Goal: Use online tool/utility: Use online tool/utility

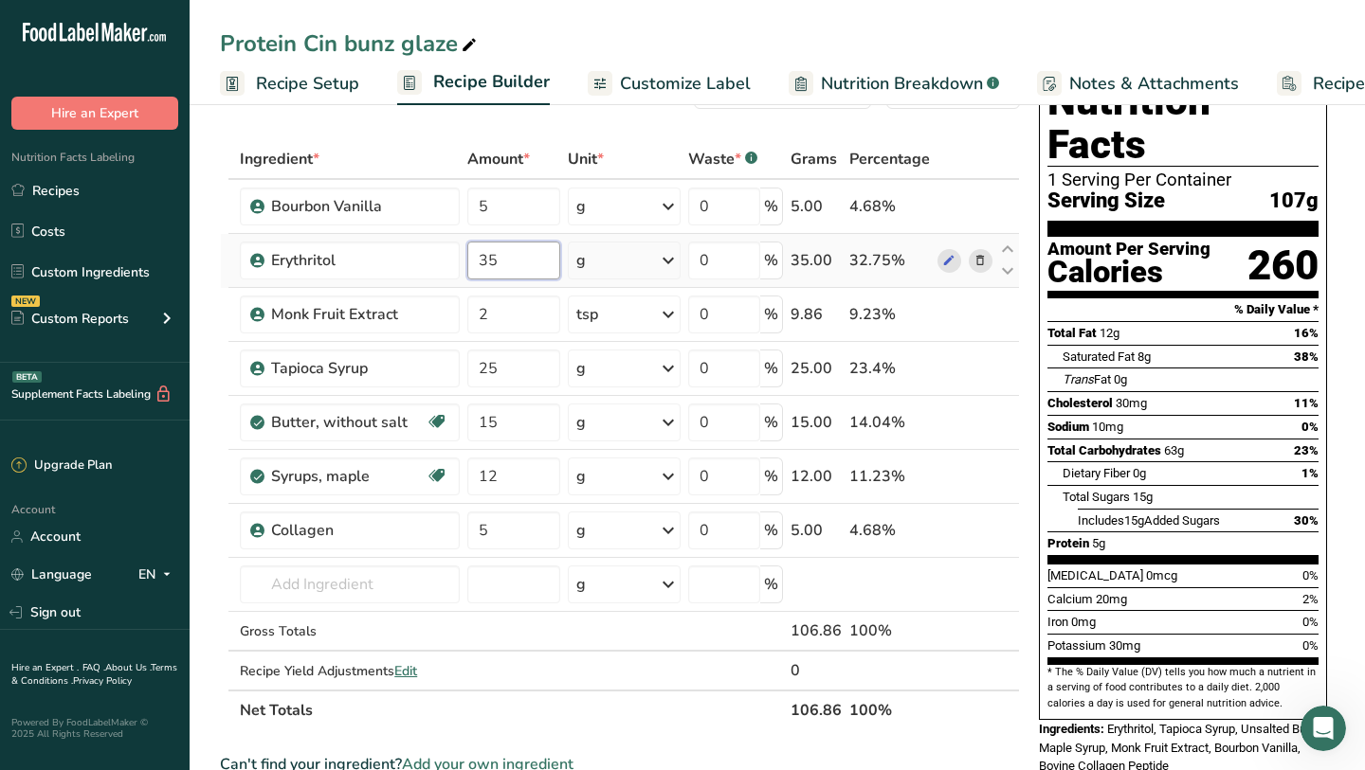
click at [541, 255] on input "35" at bounding box center [513, 261] width 92 height 38
type input "3"
type input "40"
click at [492, 371] on div "Ingredient * Amount * Unit * Waste * .a-a{fill:#347362;}.b-a{fill:#fff;} Grams …" at bounding box center [620, 434] width 800 height 591
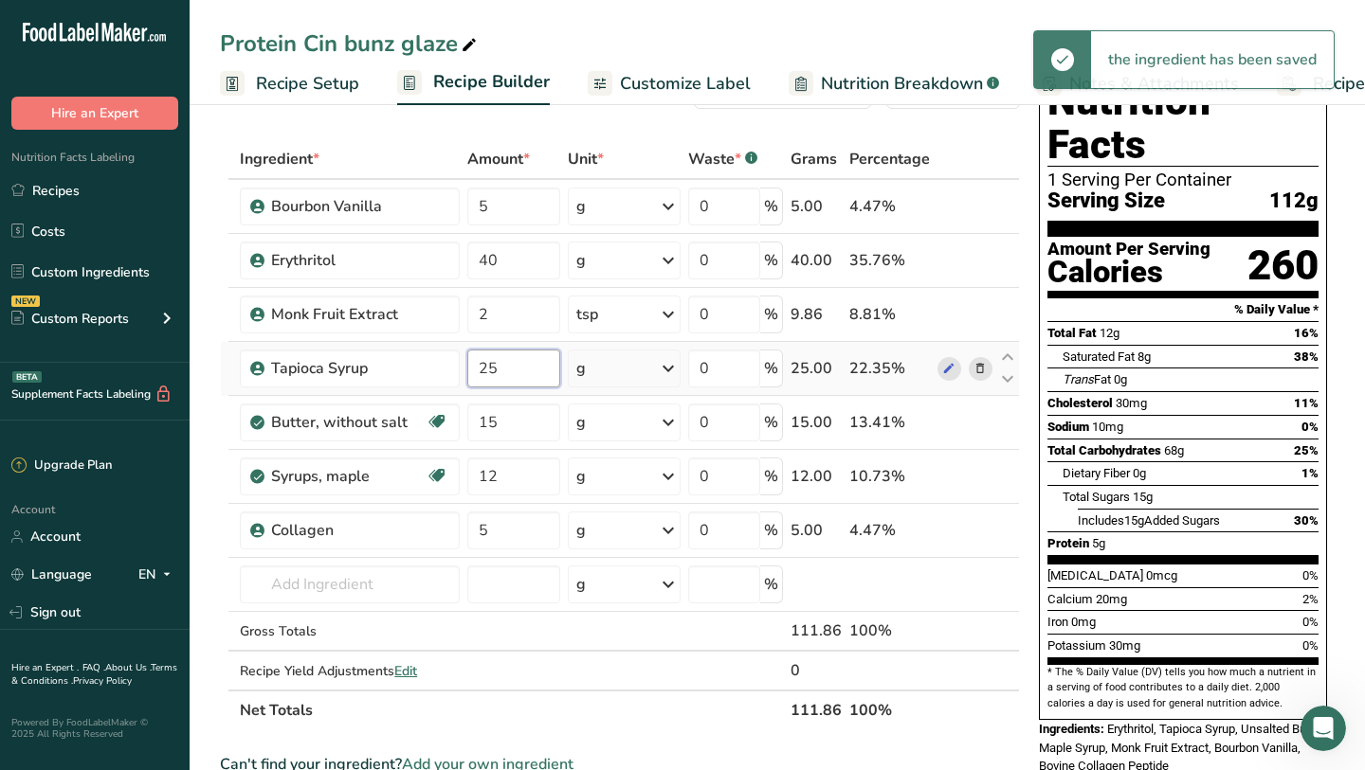
type input "2"
type input "10"
click at [490, 428] on div "Ingredient * Amount * Unit * Waste * .a-a{fill:#347362;}.b-a{fill:#fff;} Grams …" at bounding box center [620, 434] width 800 height 591
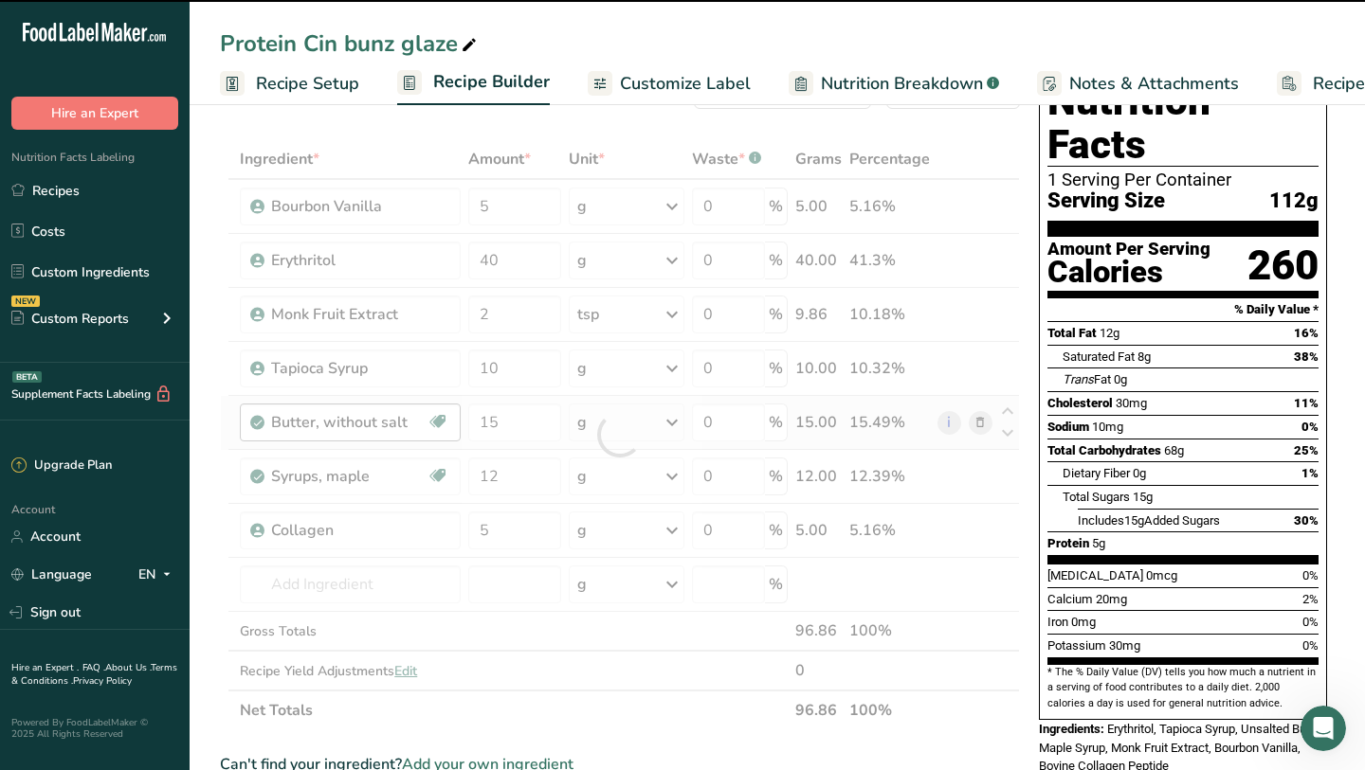
drag, startPoint x: 505, startPoint y: 428, endPoint x: 438, endPoint y: 428, distance: 67.3
click at [437, 428] on div at bounding box center [620, 434] width 800 height 591
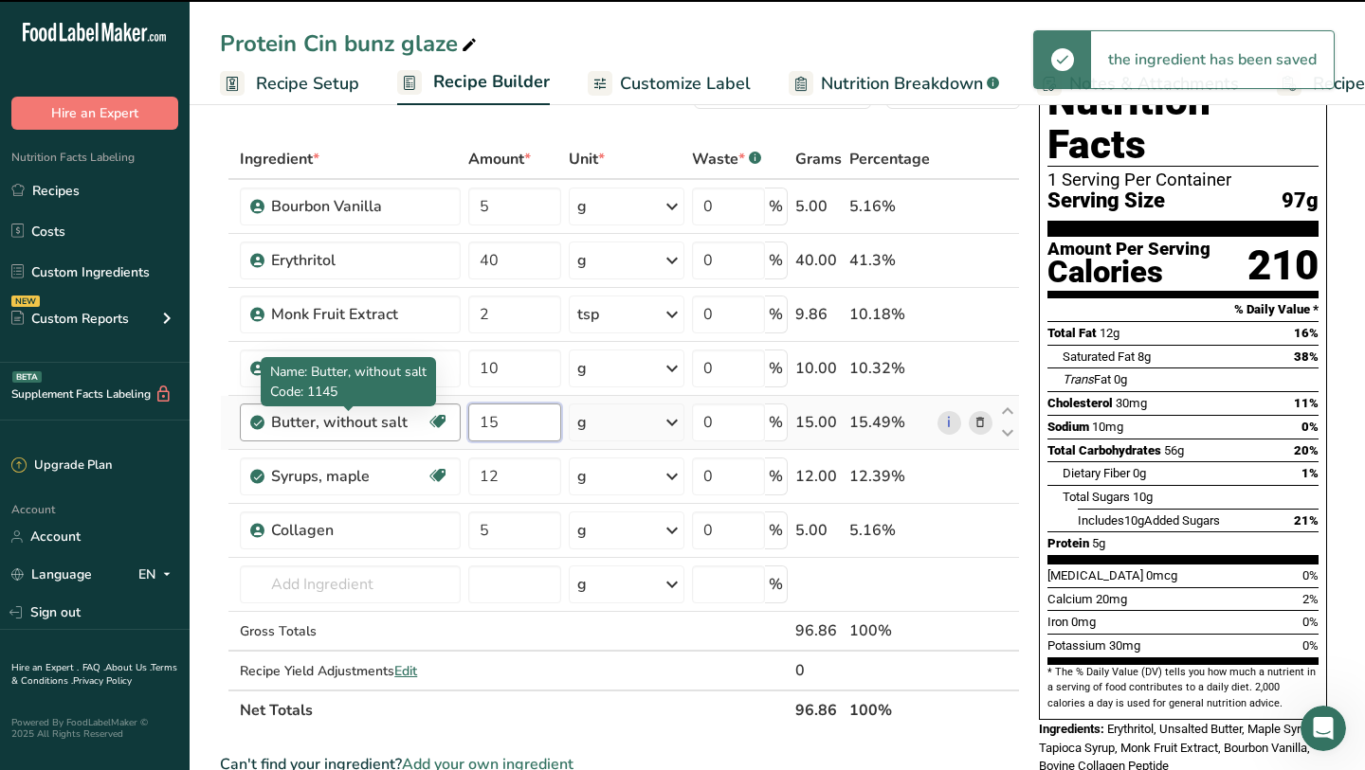
drag, startPoint x: 521, startPoint y: 419, endPoint x: 398, endPoint y: 419, distance: 123.2
click at [399, 419] on tr "Butter, without salt Gluten free Vegetarian Soy free 15 g Portions 1 pat (1" sq…" at bounding box center [620, 423] width 798 height 54
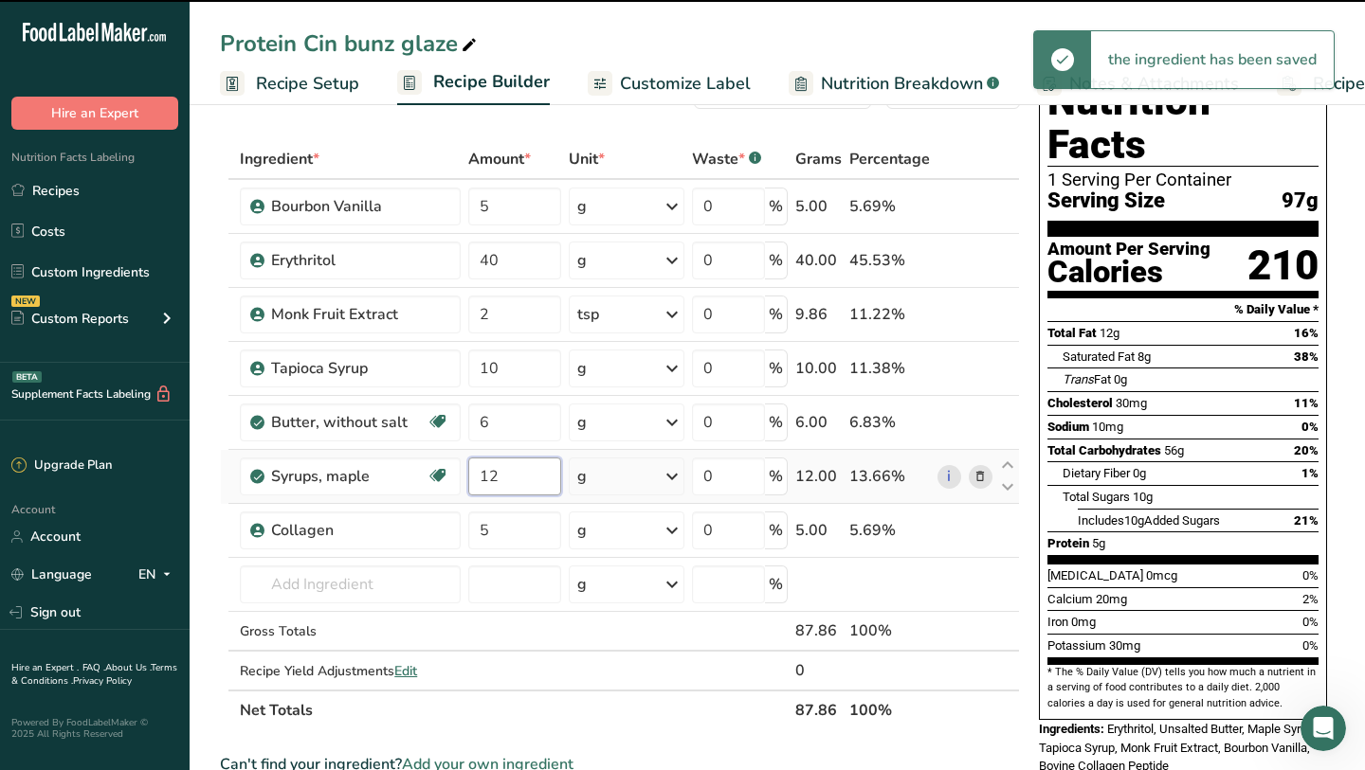
click at [512, 493] on div "Ingredient * Amount * Unit * Waste * .a-a{fill:#347362;}.b-a{fill:#fff;} Grams …" at bounding box center [620, 434] width 800 height 591
type input "15"
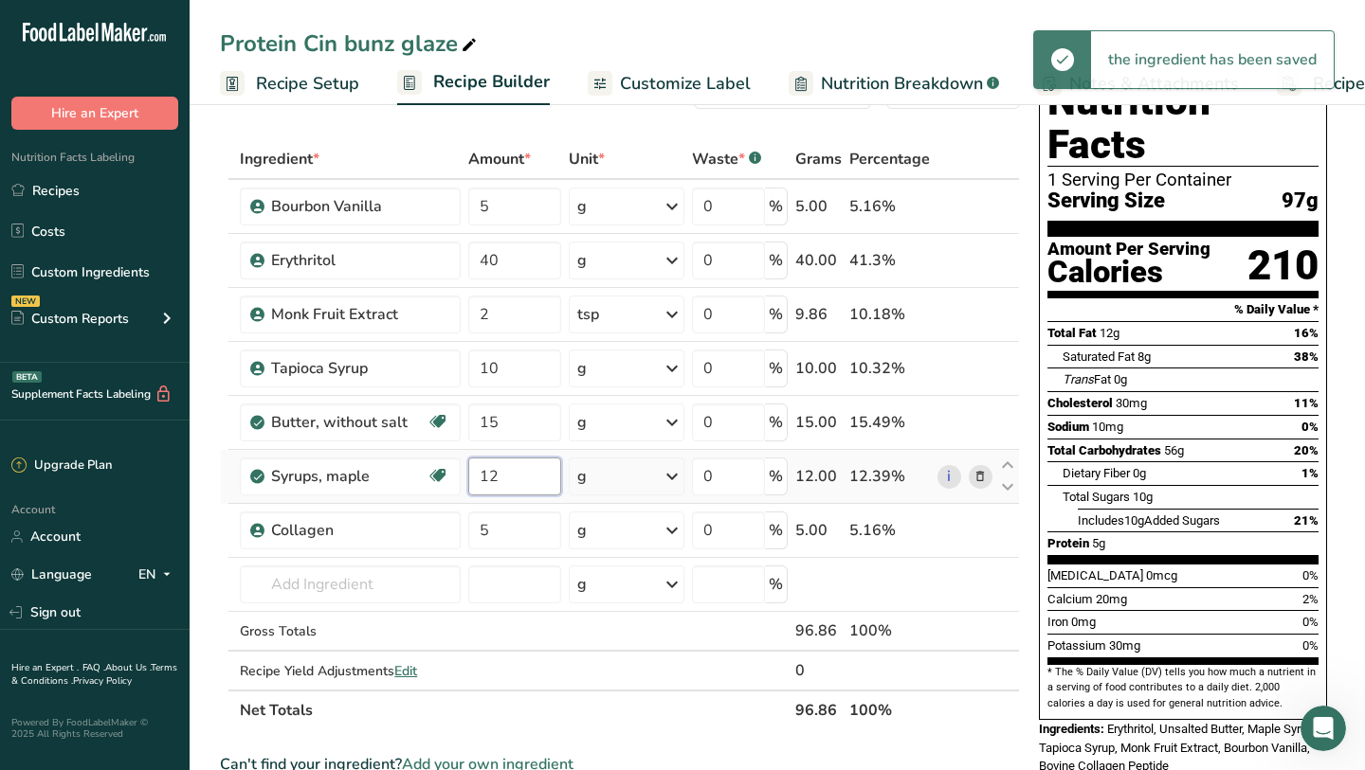
type input "1"
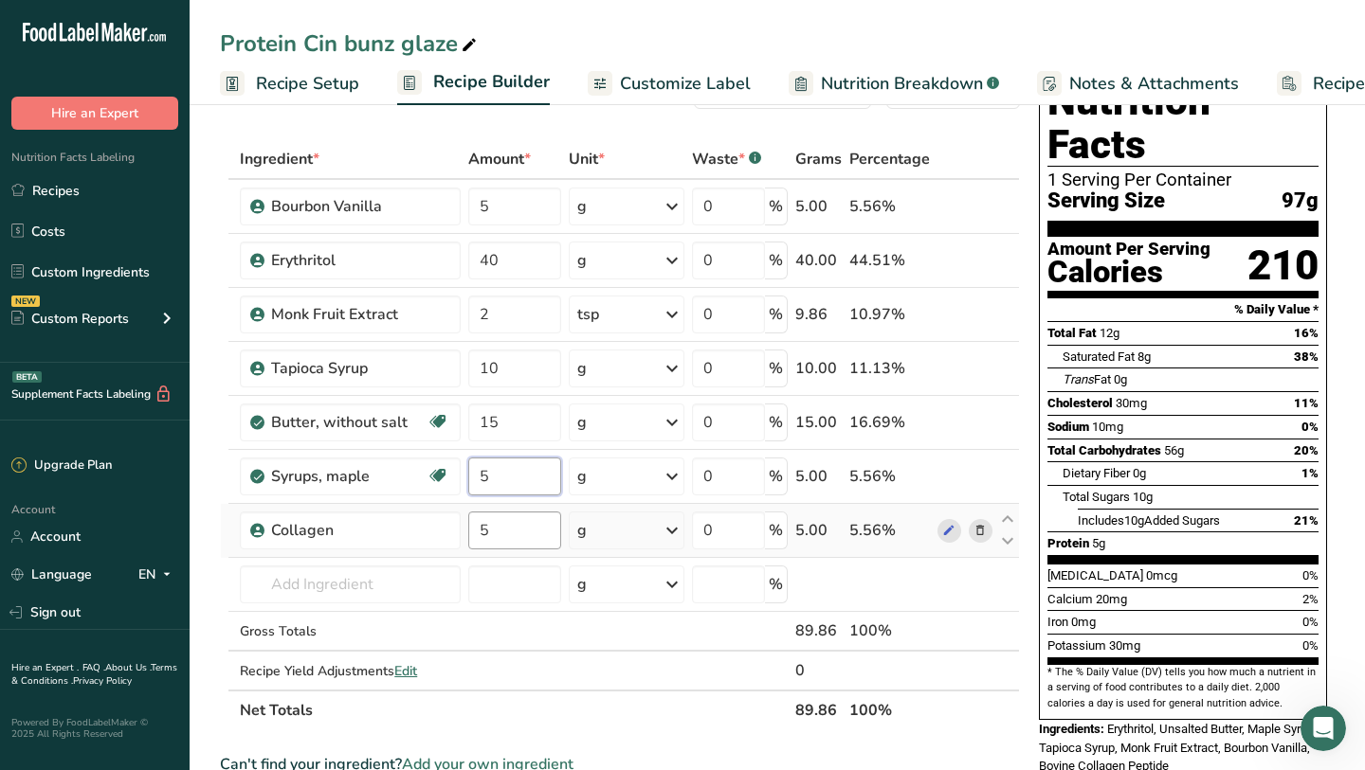
type input "5"
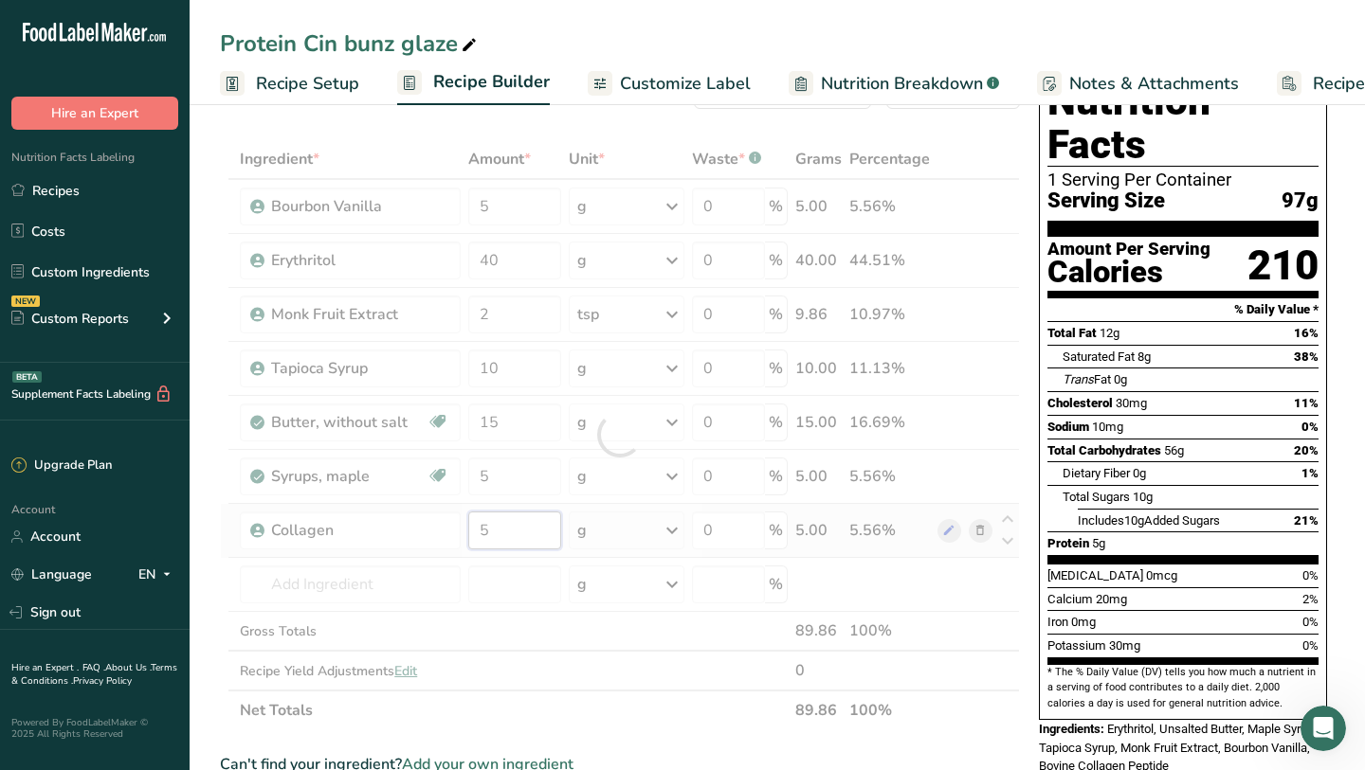
click at [519, 539] on div "Ingredient * Amount * Unit * Waste * .a-a{fill:#347362;}.b-a{fill:#fff;} Grams …" at bounding box center [620, 434] width 800 height 591
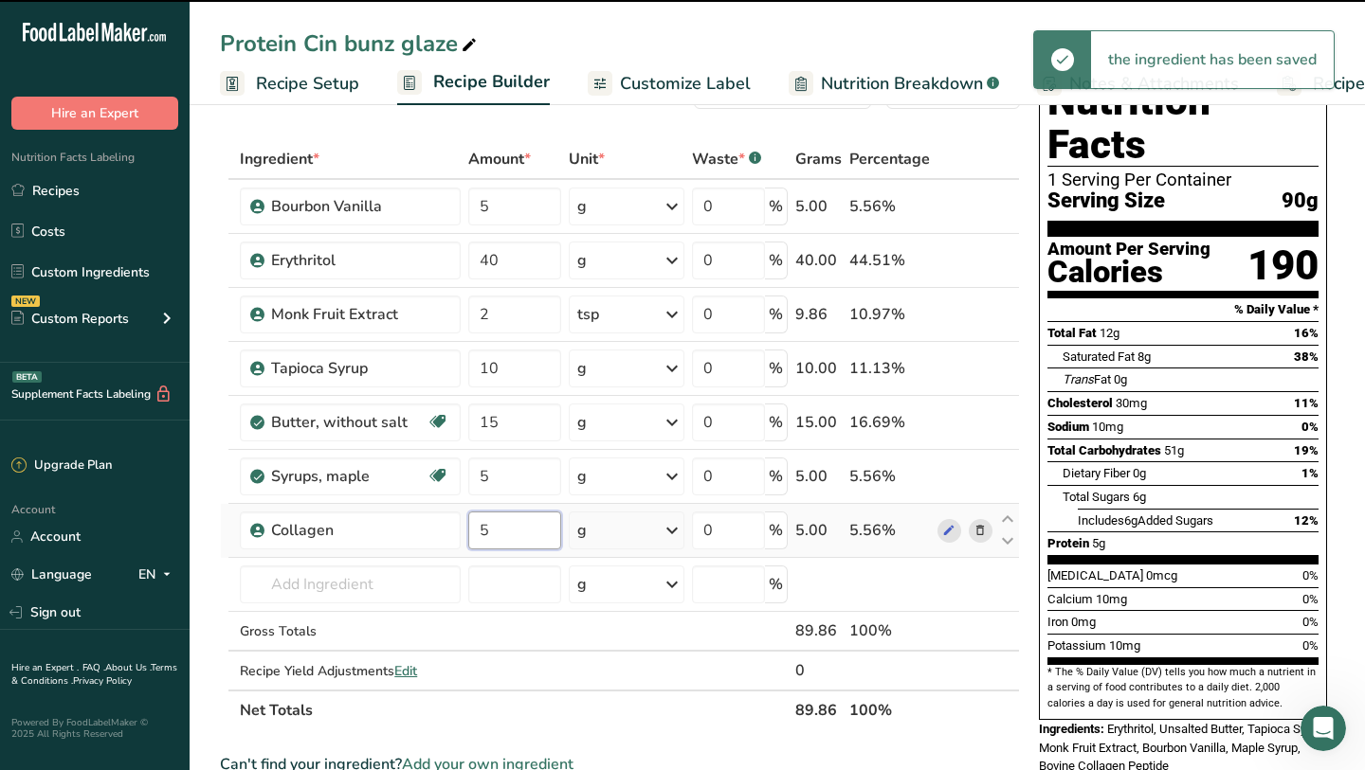
click at [520, 535] on input "5" at bounding box center [515, 531] width 94 height 38
type input "0"
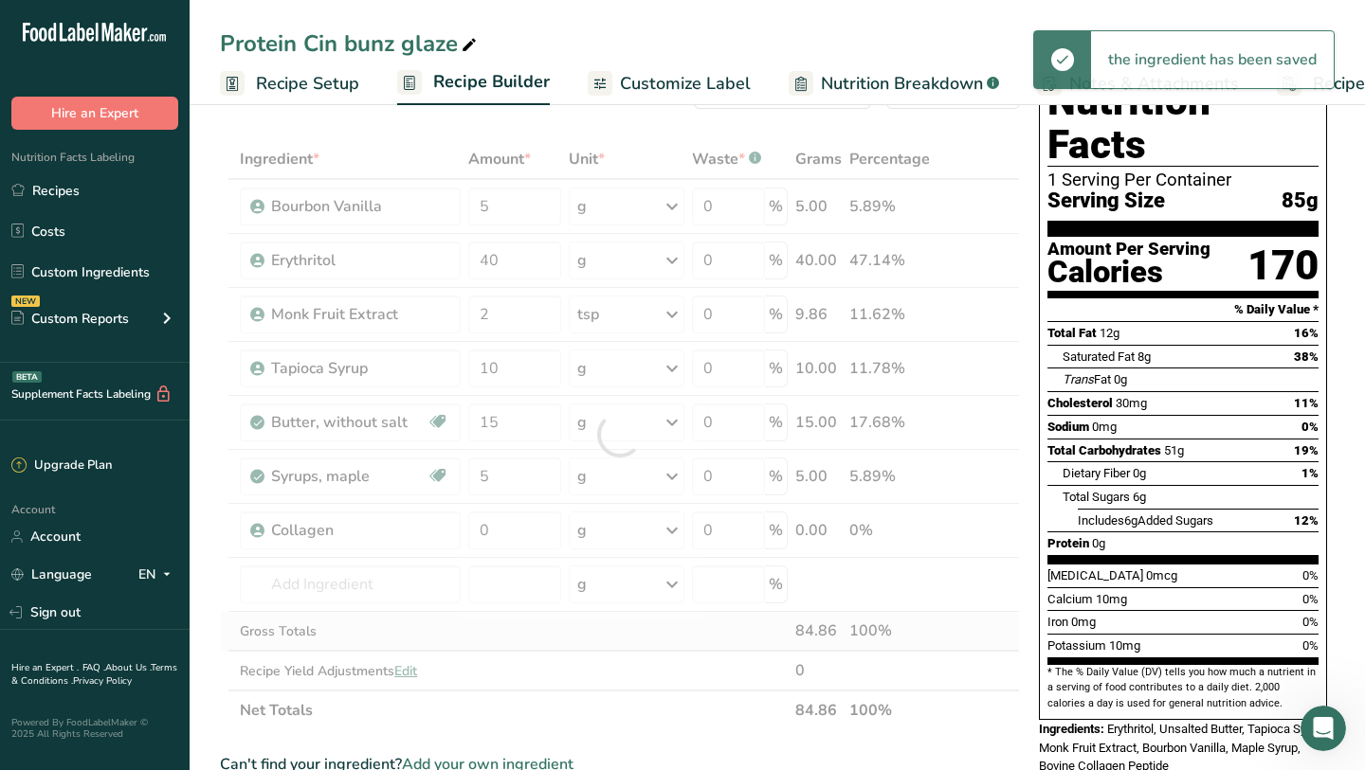
click at [557, 623] on div "Ingredient * Amount * Unit * Waste * .a-a{fill:#347362;}.b-a{fill:#fff;} Grams …" at bounding box center [620, 434] width 800 height 591
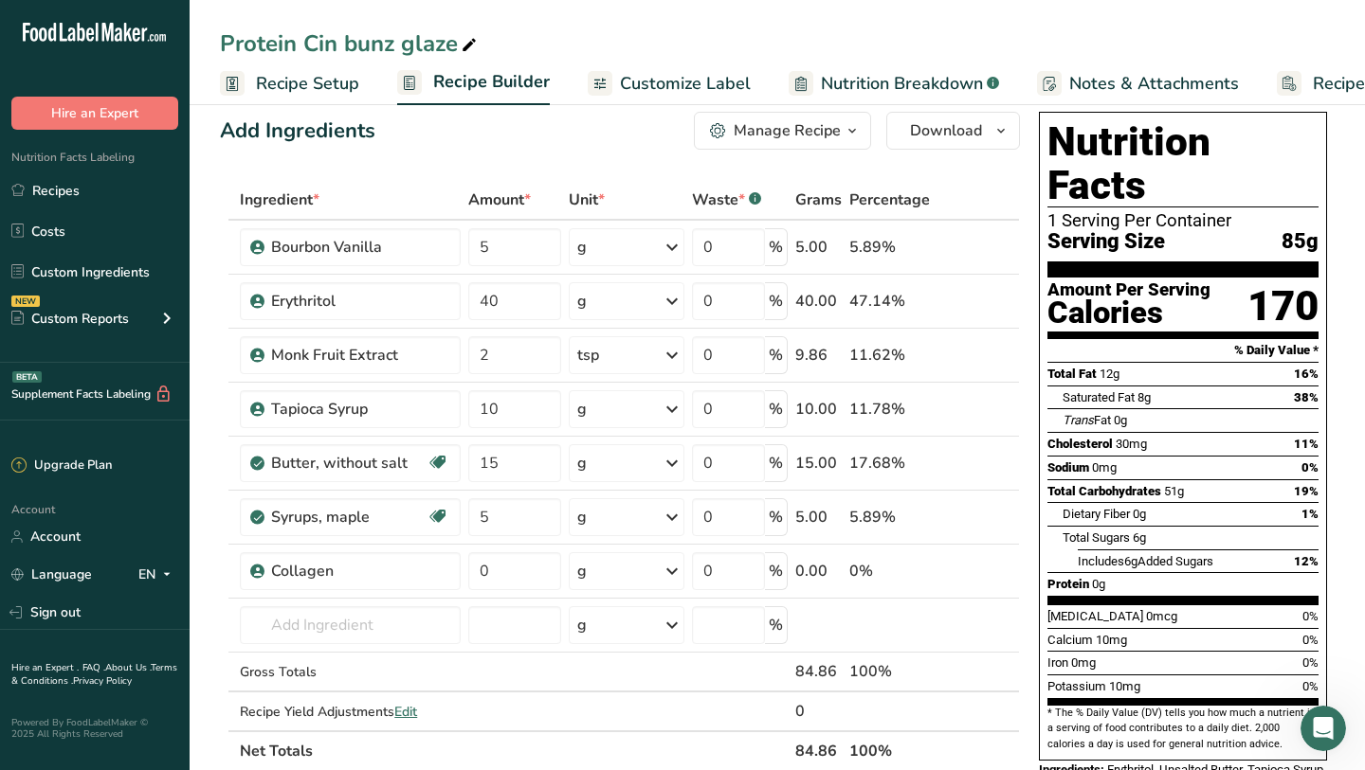
scroll to position [22, 0]
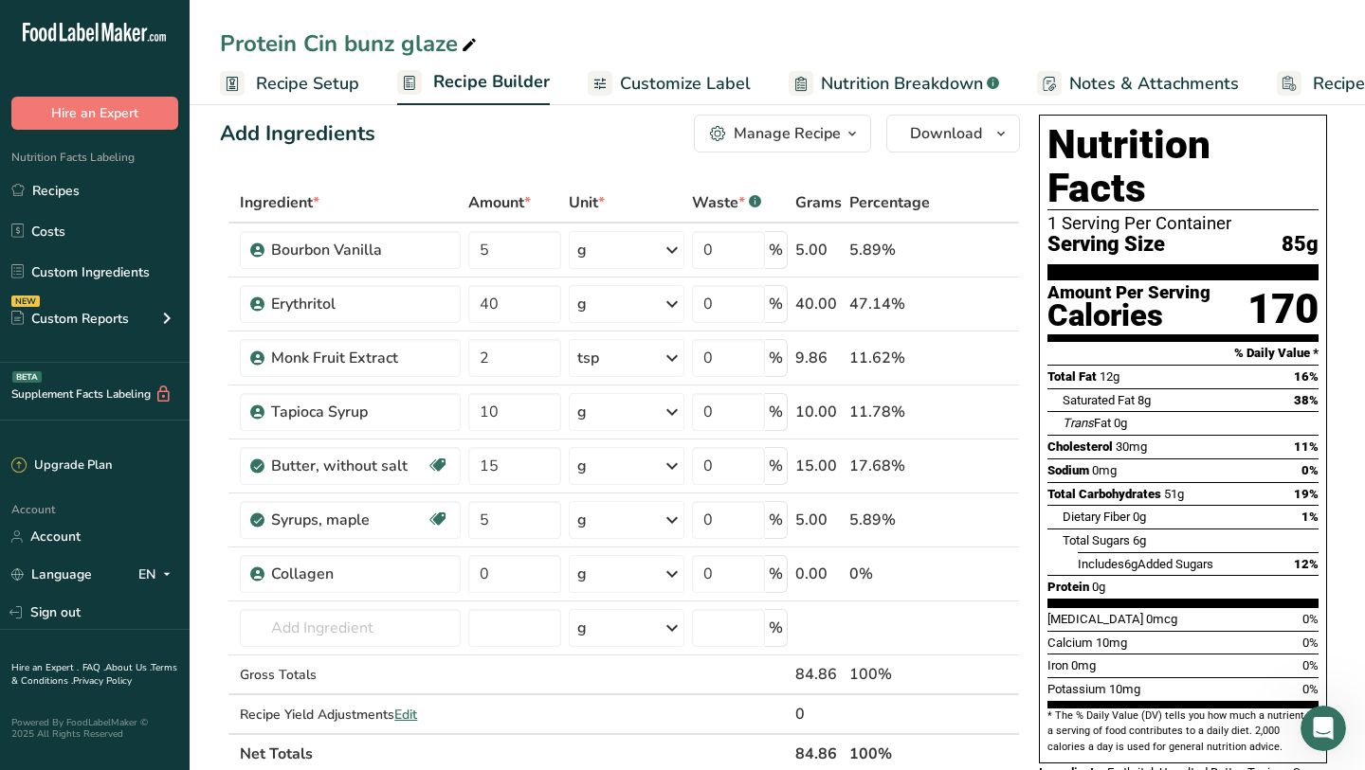
click at [1171, 557] on span "Includes 6g Added Sugars" at bounding box center [1146, 564] width 136 height 14
